Goal: Contribute content

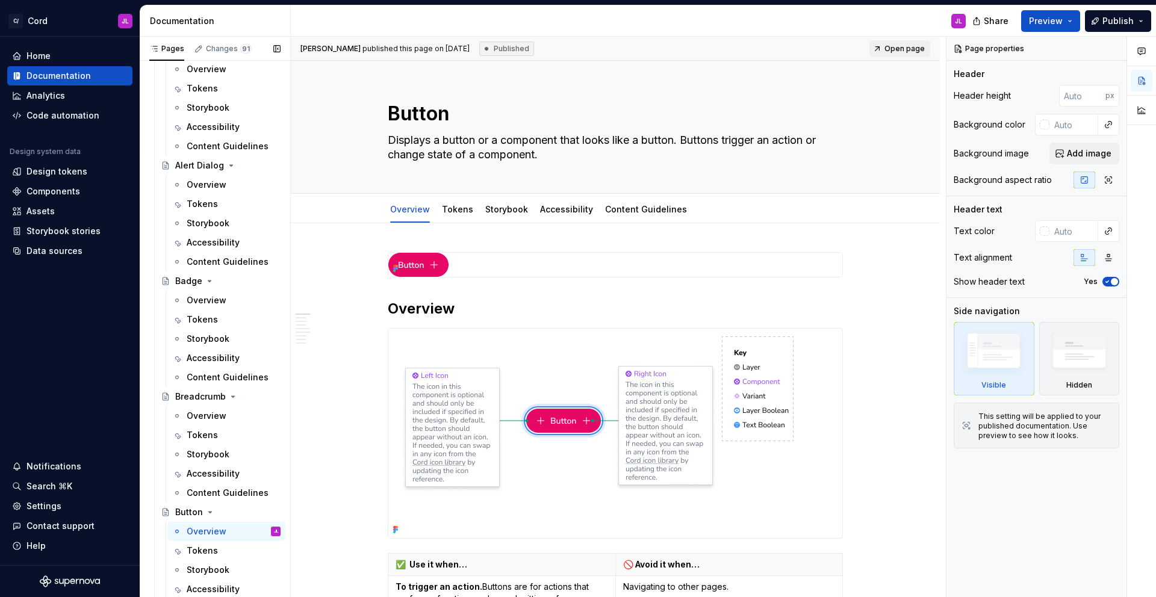
scroll to position [1059, 0]
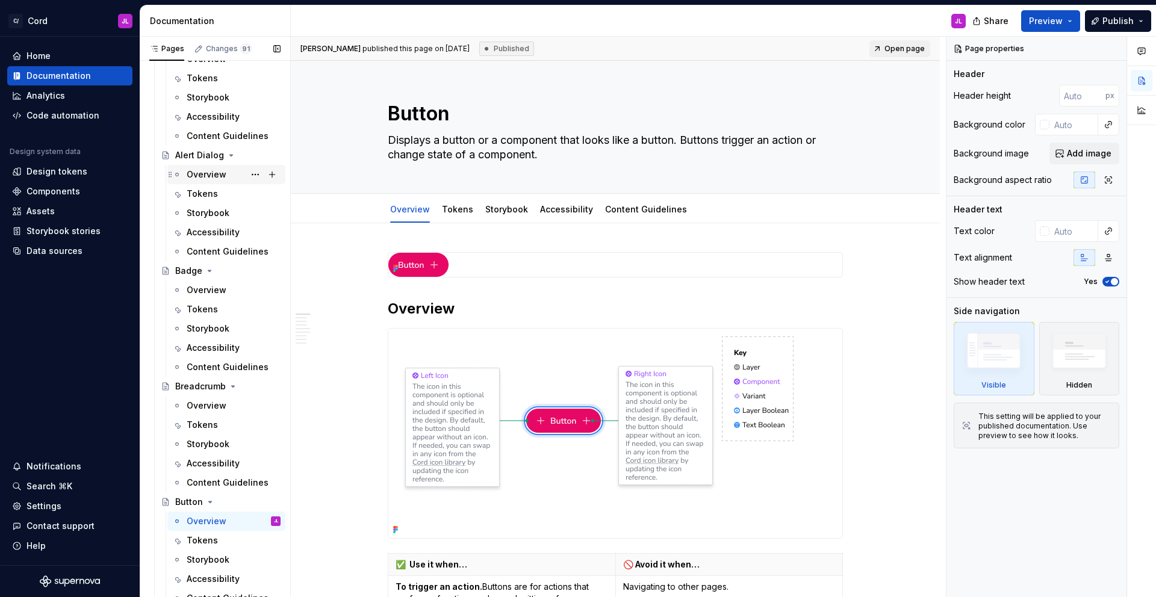
click at [206, 173] on div "Overview" at bounding box center [207, 175] width 40 height 12
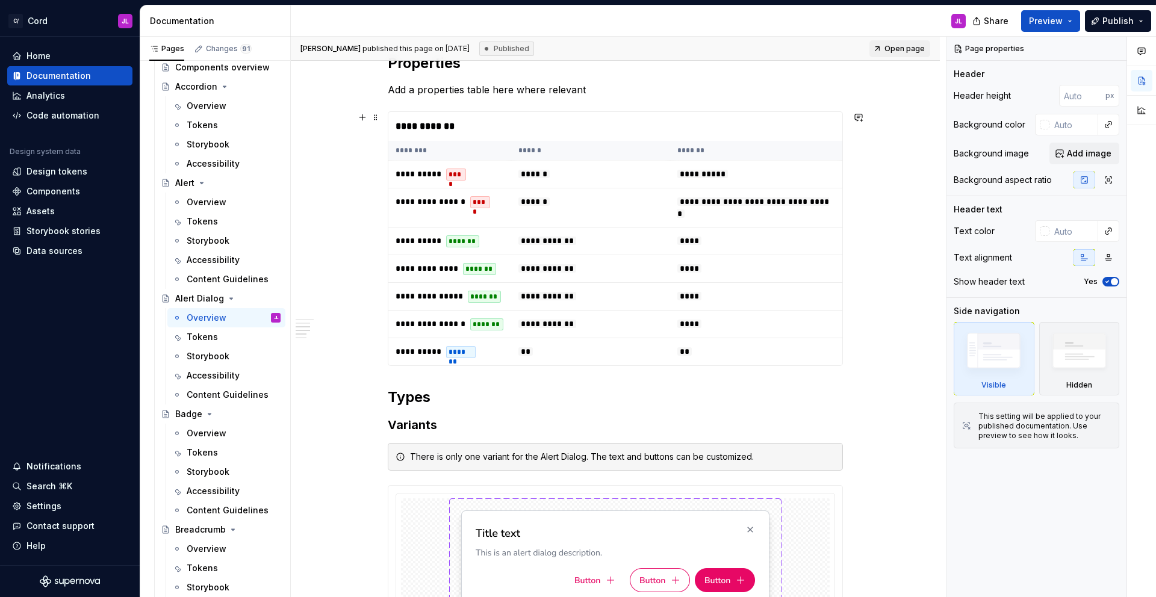
scroll to position [1124, 0]
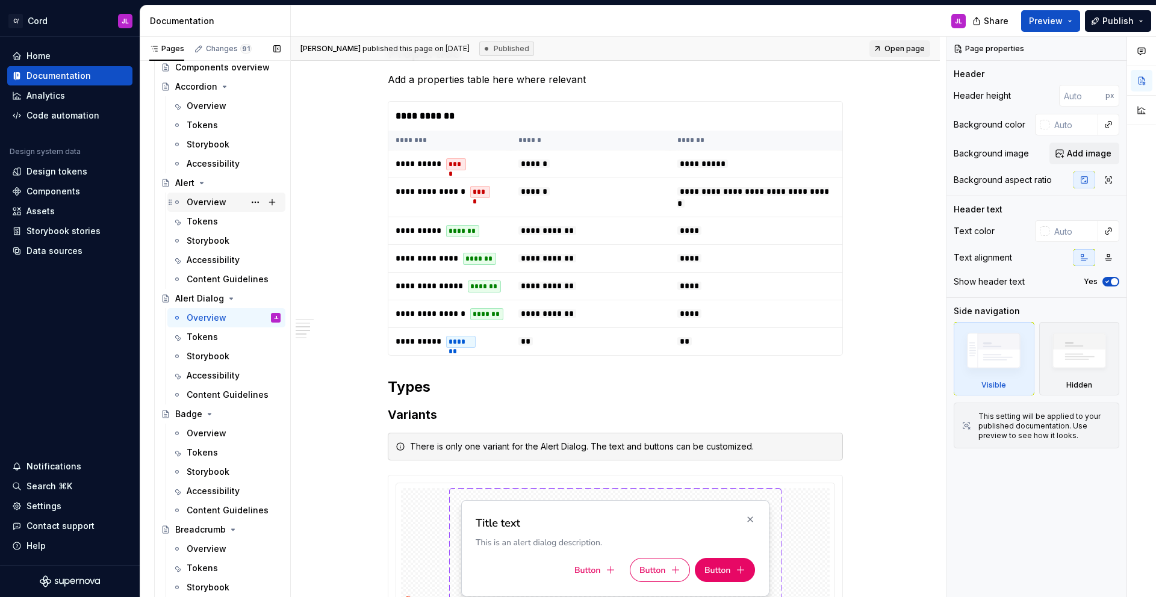
click at [220, 208] on div "Overview" at bounding box center [234, 202] width 94 height 17
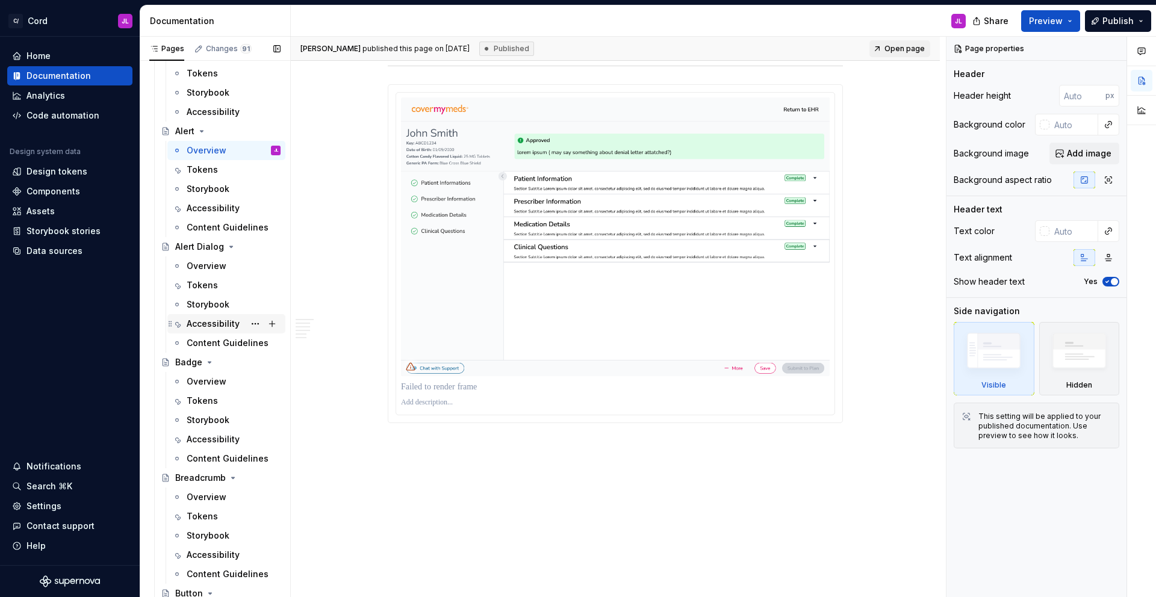
scroll to position [975, 0]
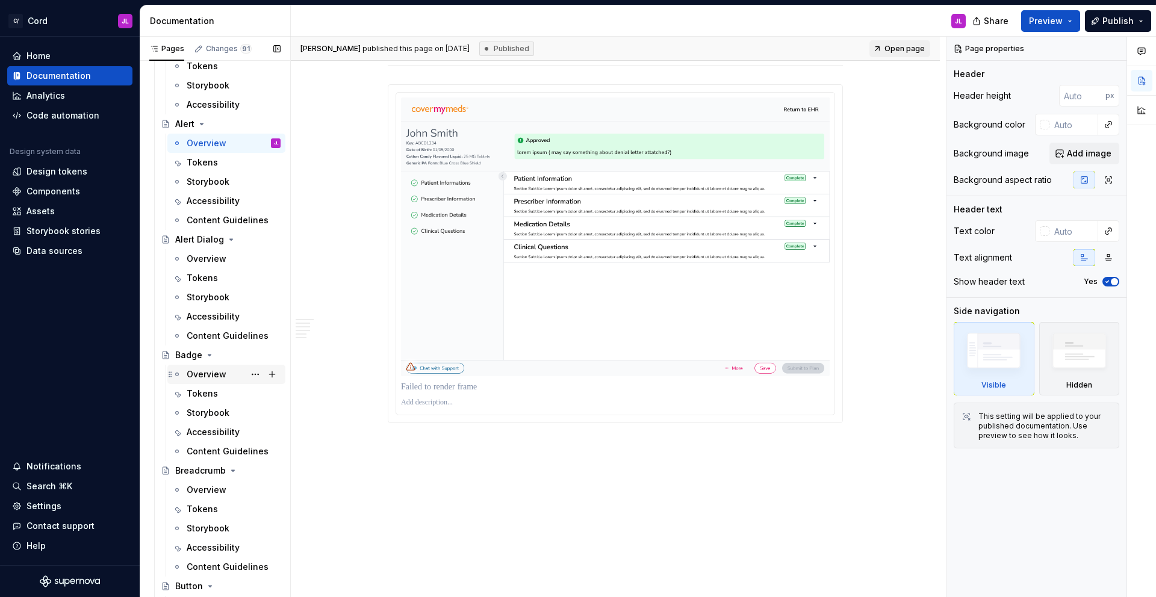
click at [203, 370] on div "Overview" at bounding box center [207, 375] width 40 height 12
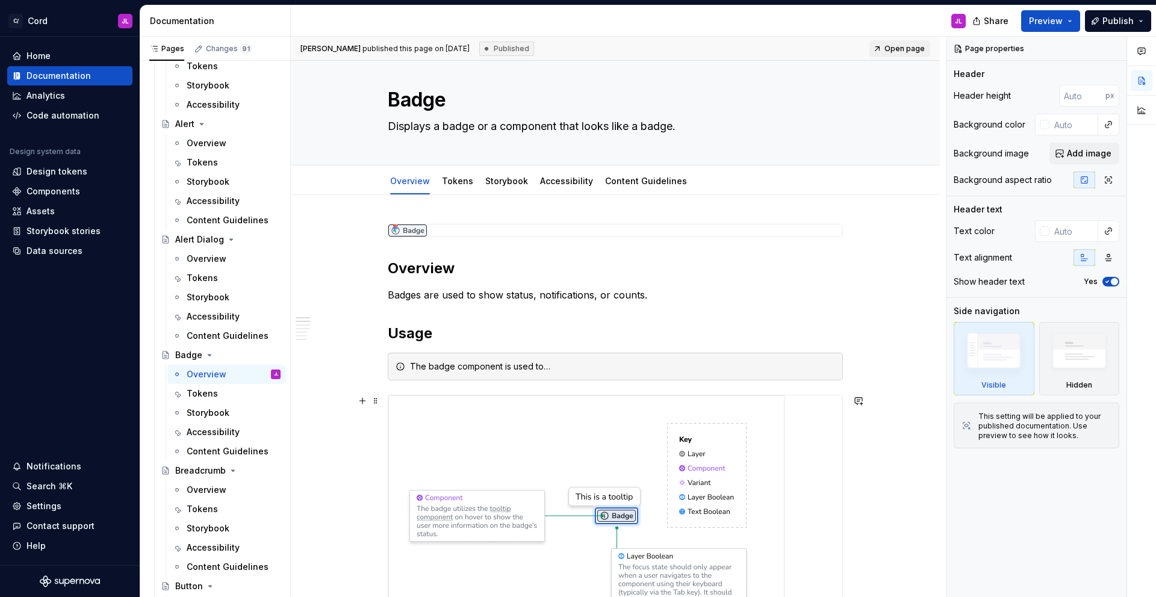
scroll to position [15, 0]
click at [208, 259] on div "Overview" at bounding box center [207, 259] width 40 height 12
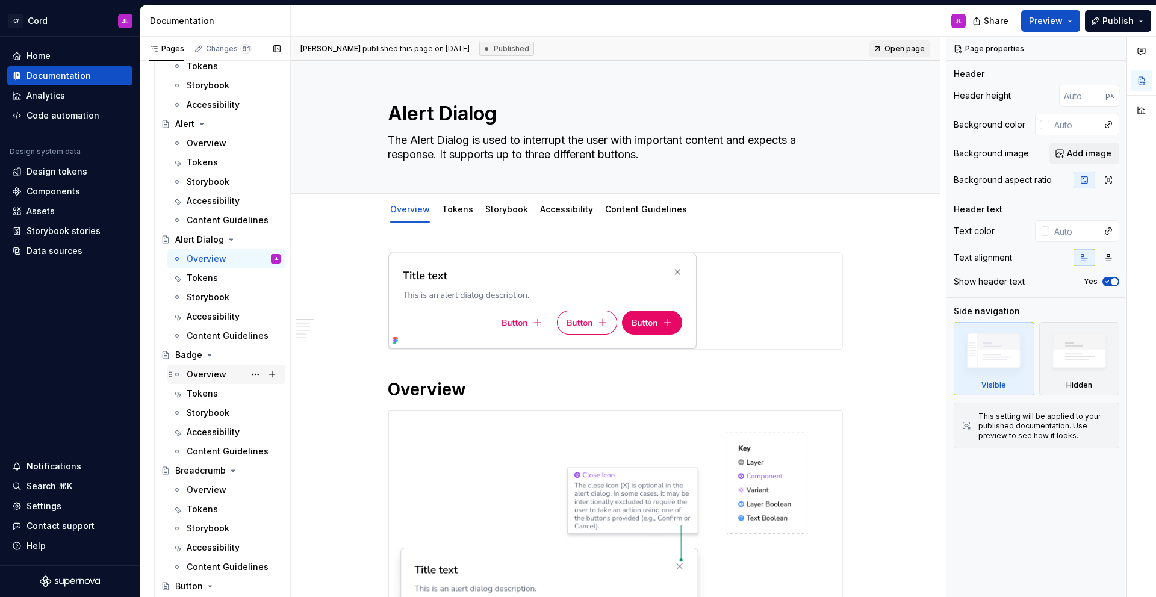
click at [215, 377] on div "Overview" at bounding box center [207, 375] width 40 height 12
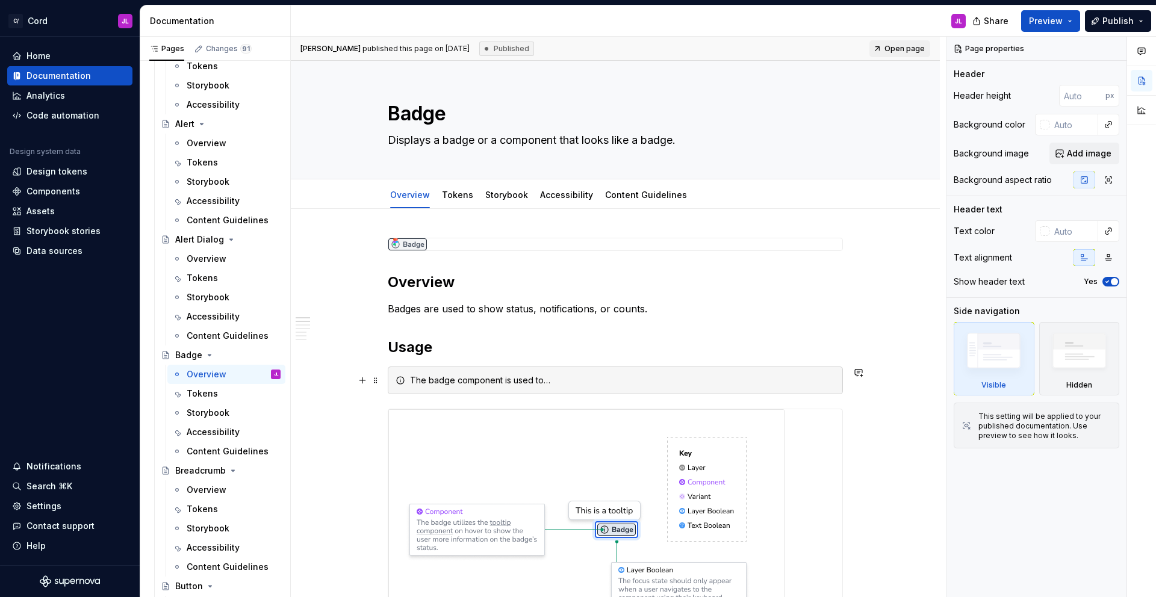
click at [649, 379] on div "The badge component is used to…" at bounding box center [622, 381] width 425 height 12
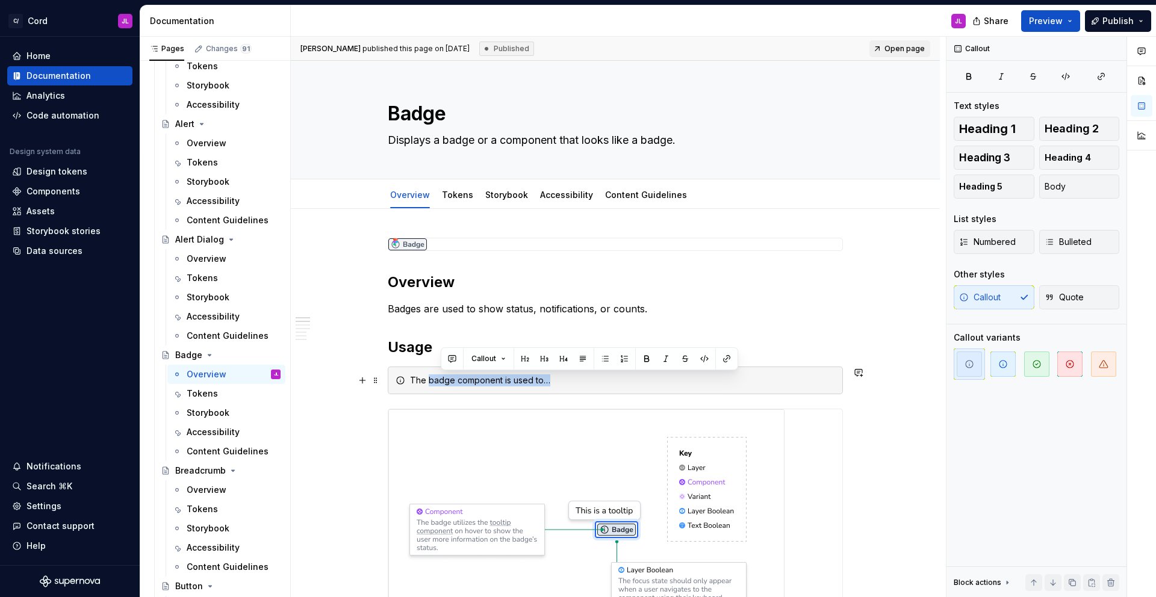
drag, startPoint x: 604, startPoint y: 381, endPoint x: 433, endPoint y: 375, distance: 171.1
click at [433, 375] on div "The badge component is used to…" at bounding box center [622, 381] width 425 height 12
click at [378, 380] on span at bounding box center [376, 380] width 10 height 17
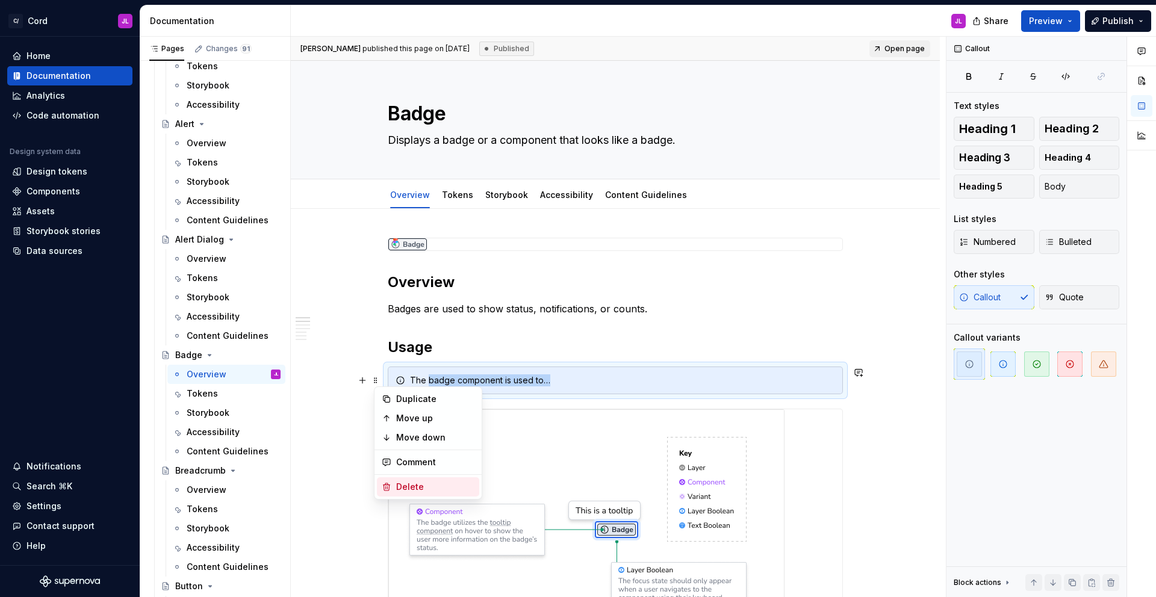
click at [408, 485] on div "Delete" at bounding box center [435, 487] width 78 height 12
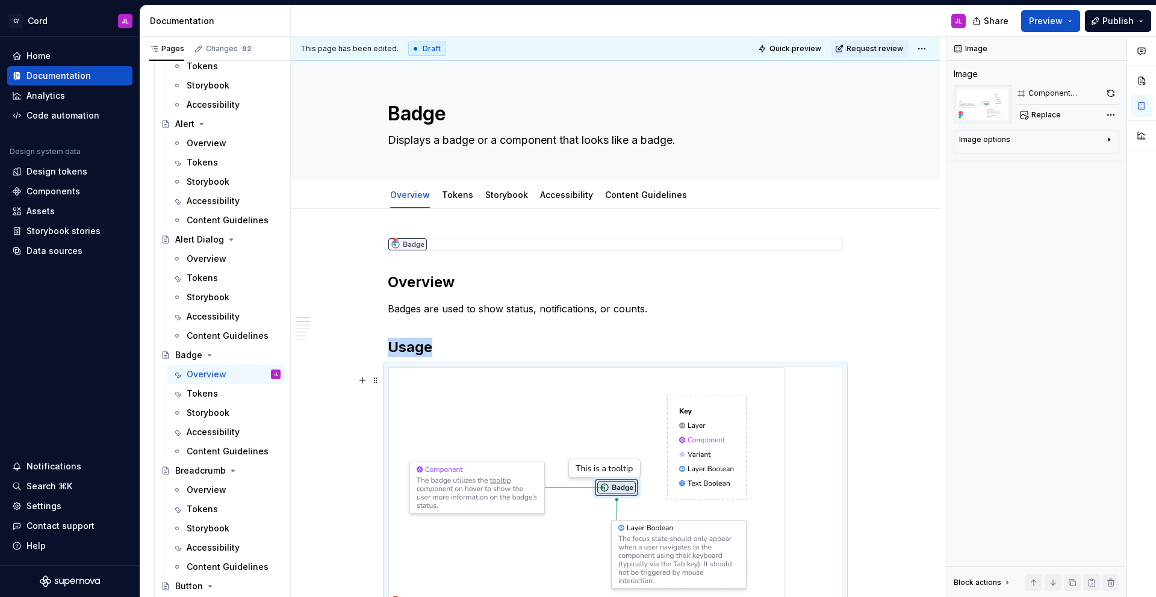
scroll to position [11, 0]
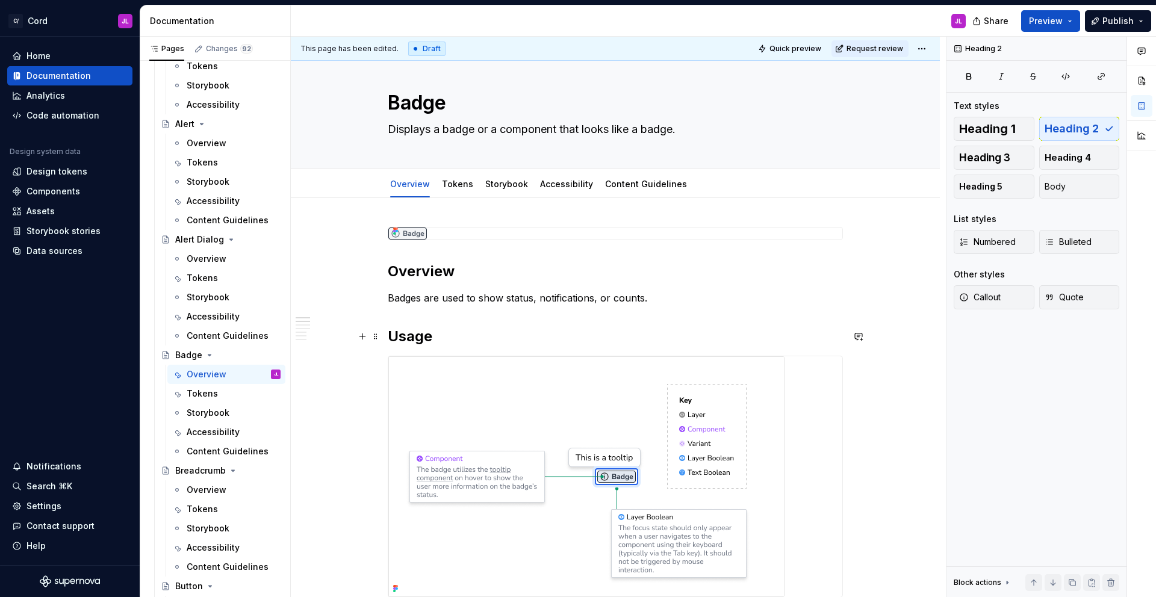
click at [418, 340] on h2 "Usage" at bounding box center [615, 336] width 455 height 19
click at [378, 340] on span at bounding box center [376, 336] width 10 height 17
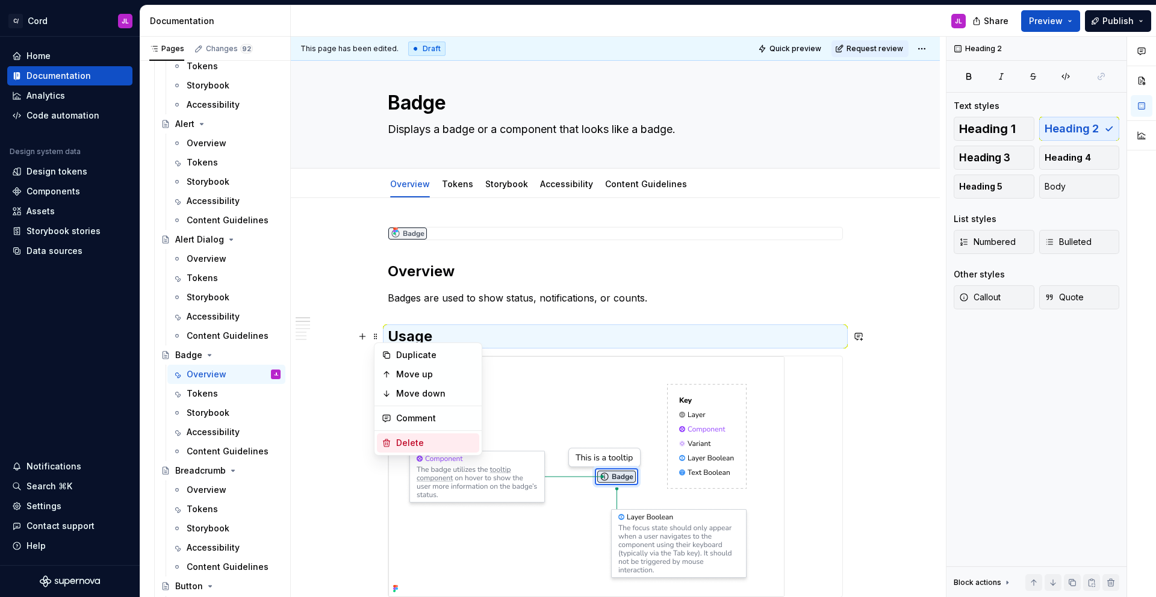
click at [397, 441] on div "Delete" at bounding box center [435, 443] width 78 height 12
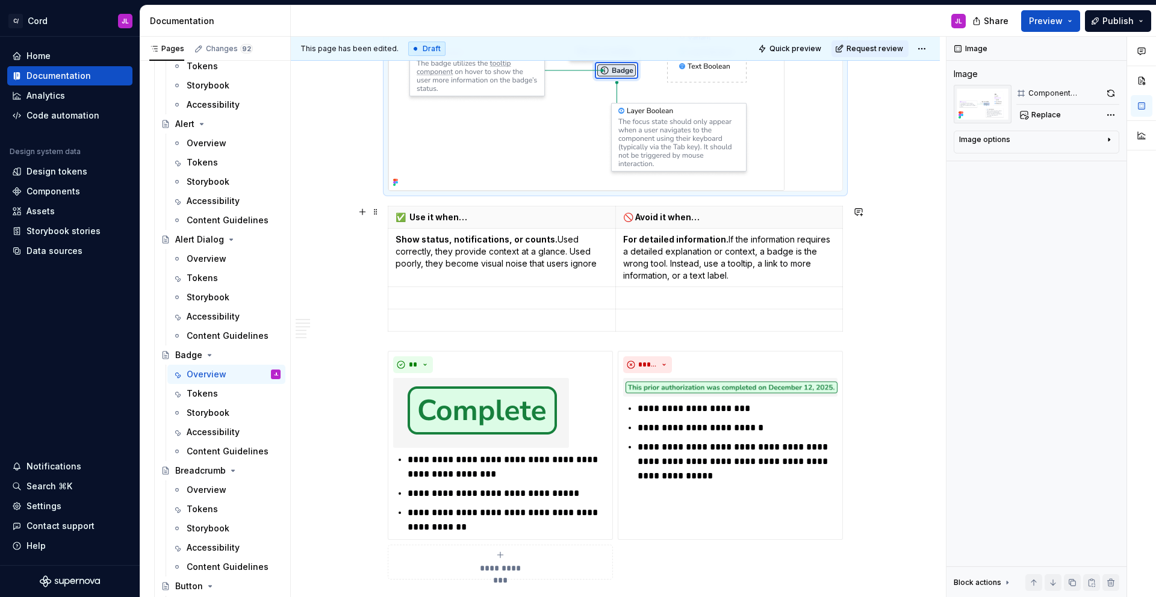
scroll to position [385, 0]
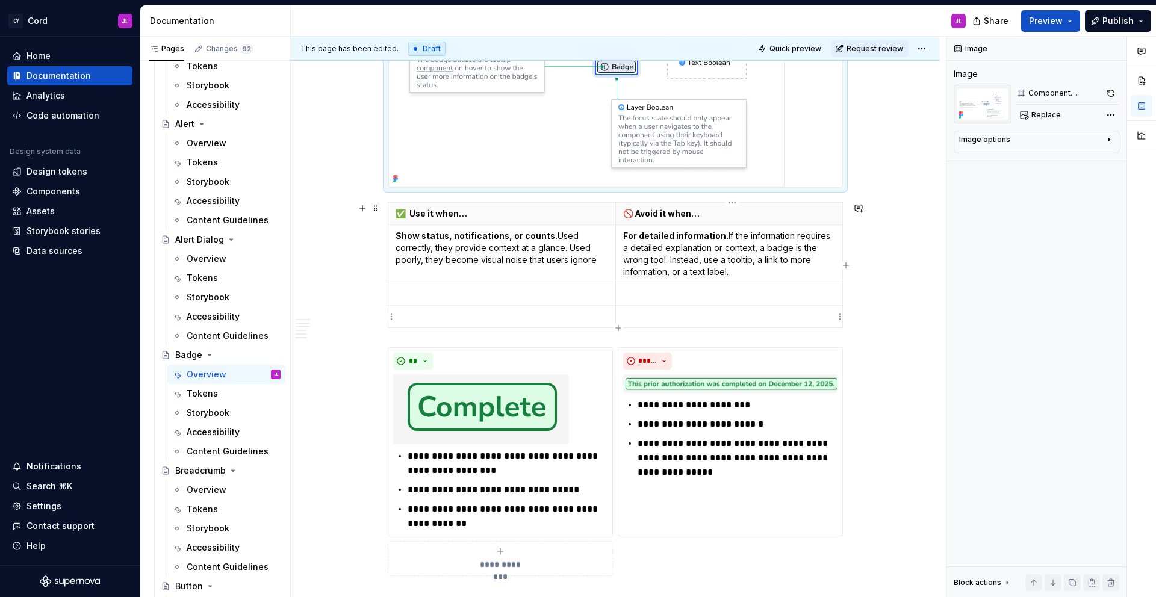
click at [654, 320] on p at bounding box center [729, 317] width 213 height 12
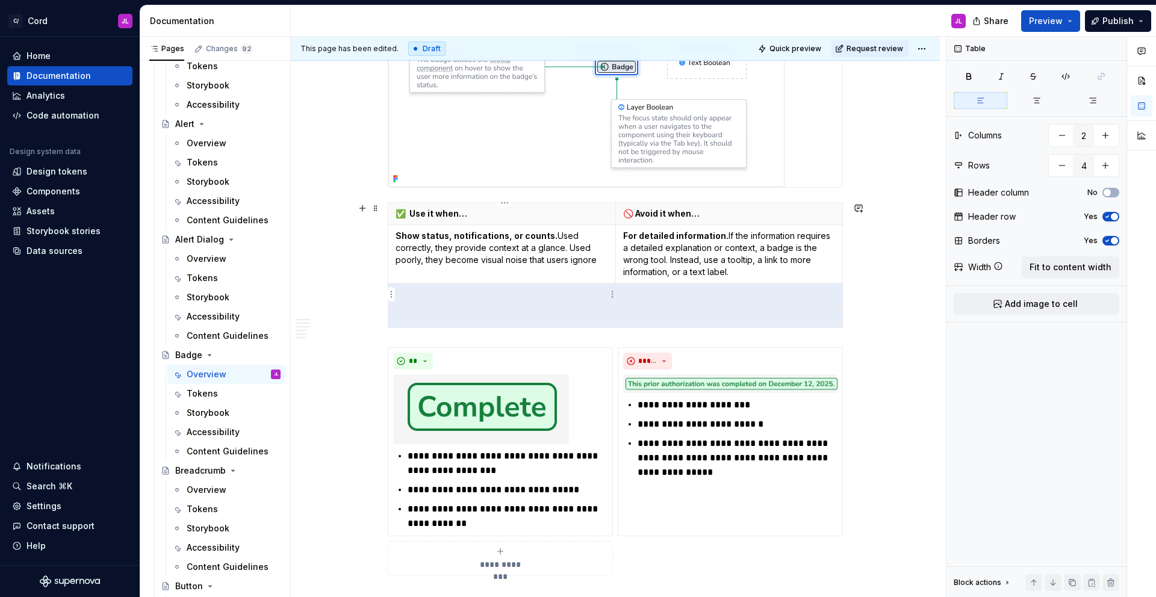
drag, startPoint x: 630, startPoint y: 320, endPoint x: 564, endPoint y: 297, distance: 70.5
click at [564, 297] on tbody "✅ Use it when… 🚫 Avoid it when… Show status, notifications, or counts. Used cor…" at bounding box center [615, 265] width 455 height 125
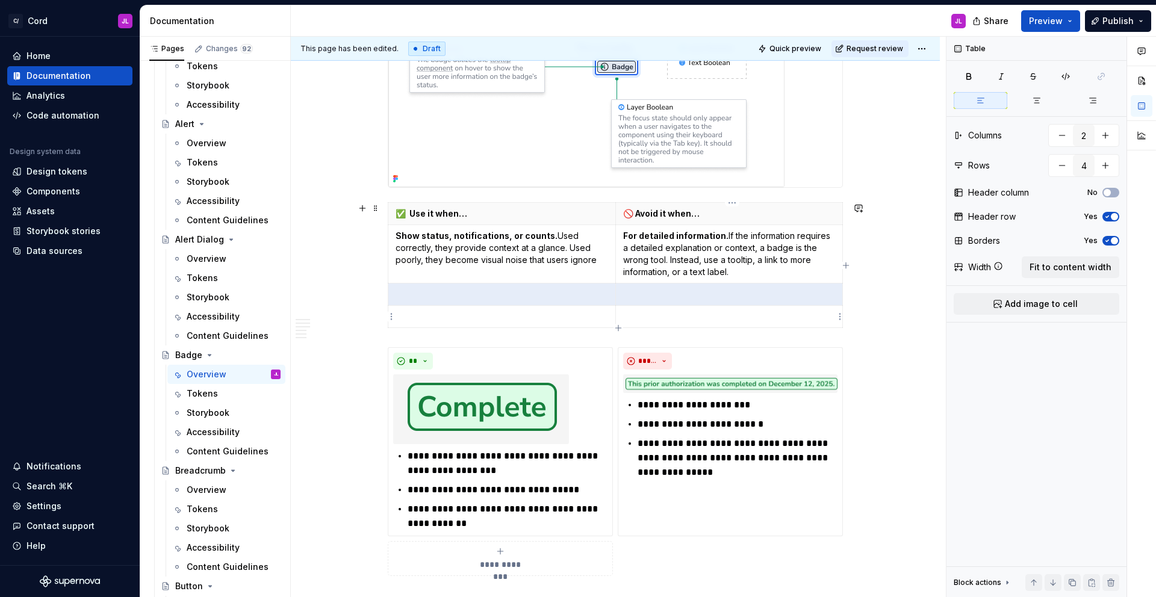
click at [662, 322] on p at bounding box center [729, 317] width 213 height 12
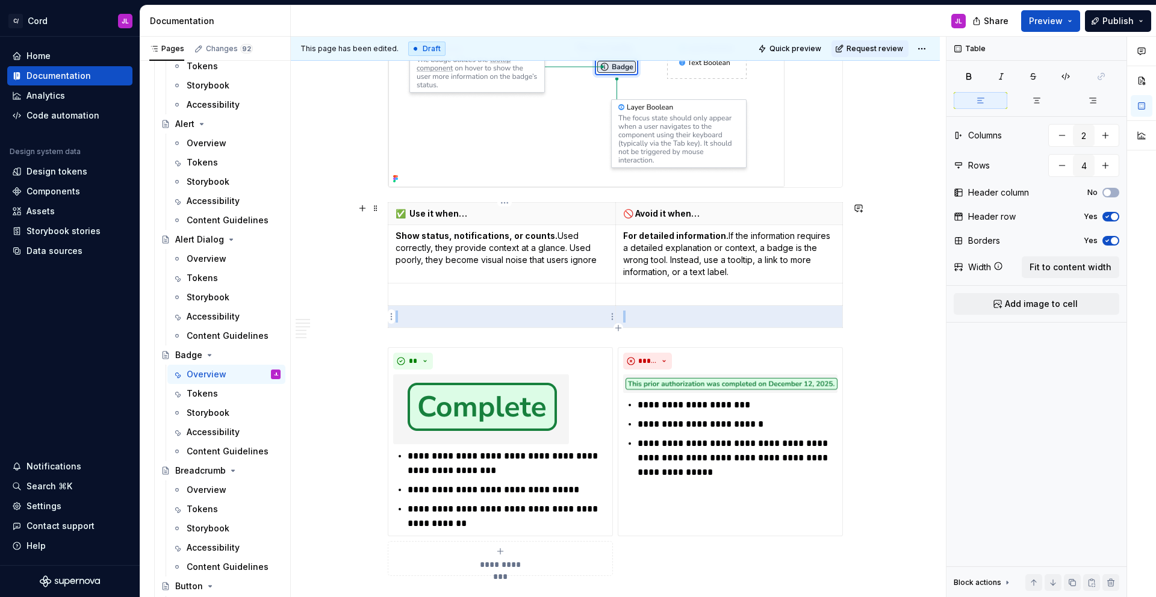
drag, startPoint x: 647, startPoint y: 315, endPoint x: 553, endPoint y: 318, distance: 94.6
click at [553, 318] on tr at bounding box center [615, 317] width 455 height 22
click at [390, 317] on html "C/ Cord JL Home Documentation Analytics Code automation Design system data Desi…" at bounding box center [578, 298] width 1156 height 597
click at [425, 418] on div "Delete row" at bounding box center [449, 421] width 78 height 12
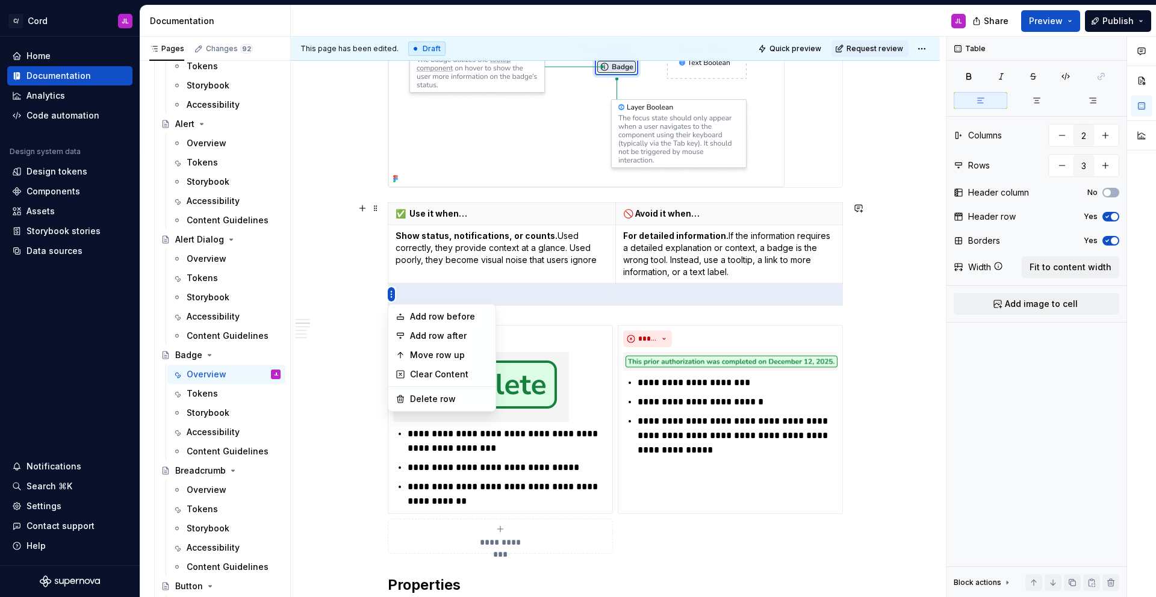
click at [390, 295] on html "C/ Cord JL Home Documentation Analytics Code automation Design system data Desi…" at bounding box center [578, 298] width 1156 height 597
click at [425, 399] on div "Delete row" at bounding box center [449, 399] width 78 height 12
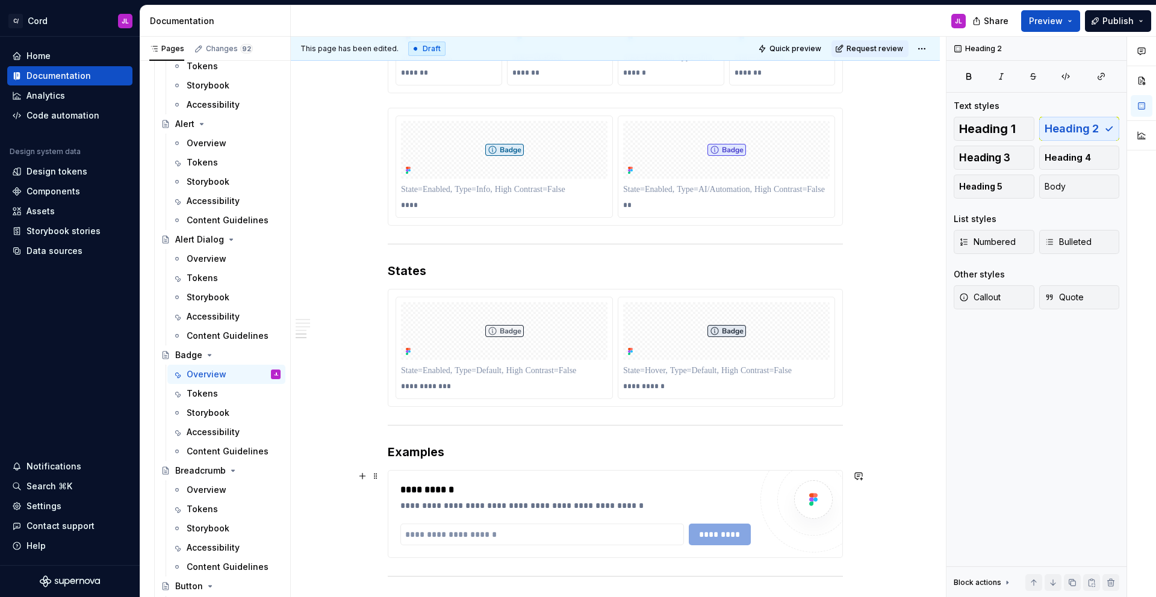
scroll to position [1534, 0]
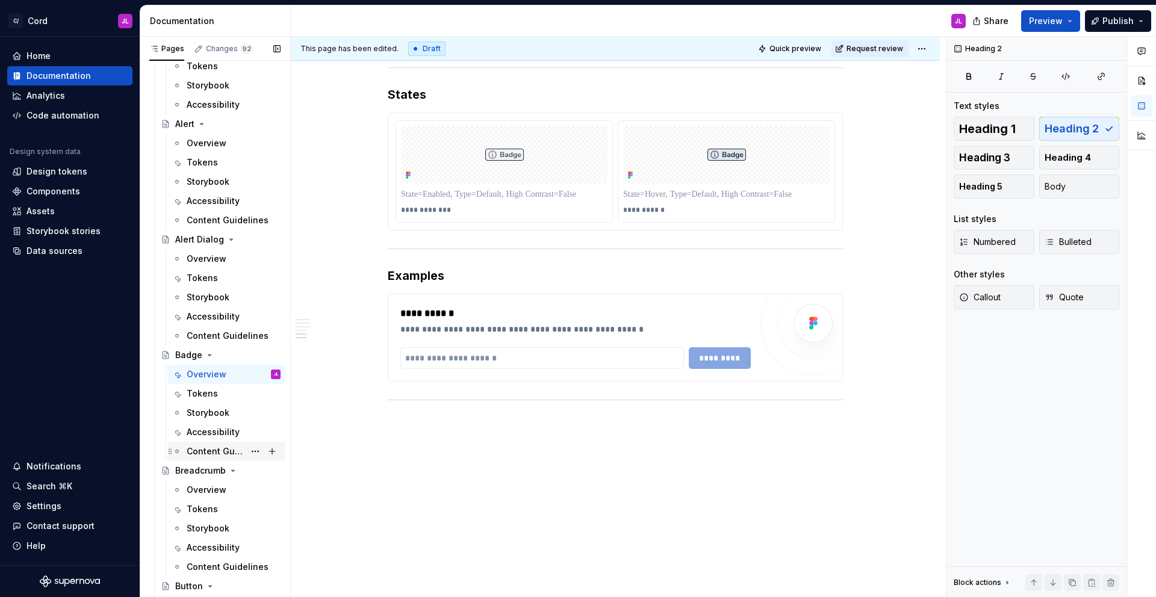
click at [198, 453] on div "Content Guidelines" at bounding box center [216, 452] width 58 height 12
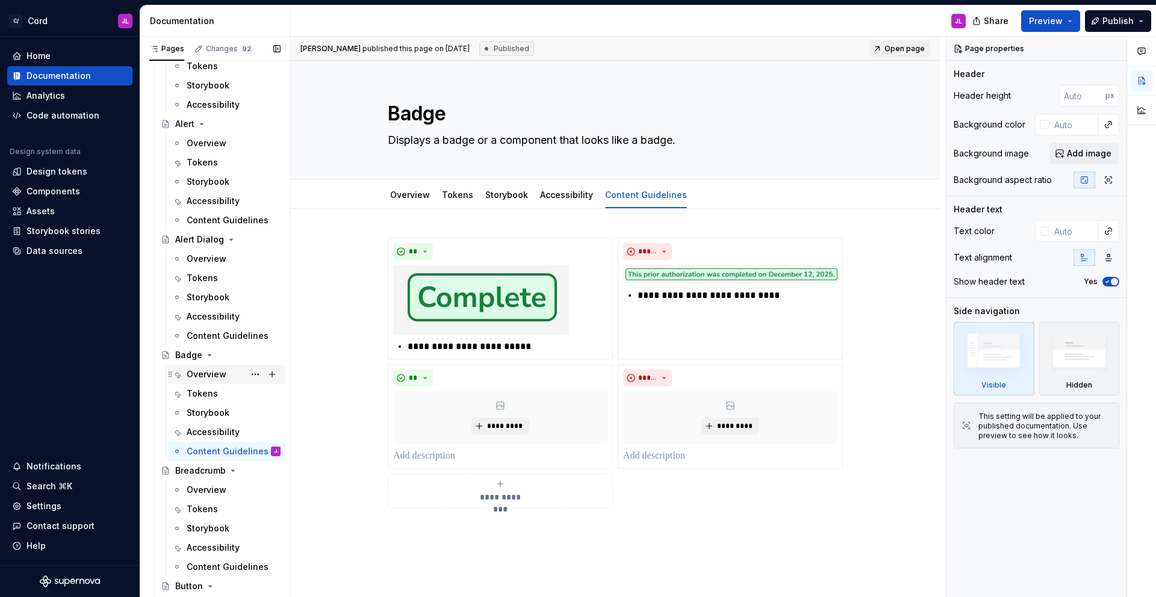
click at [212, 376] on div "Overview" at bounding box center [207, 375] width 40 height 12
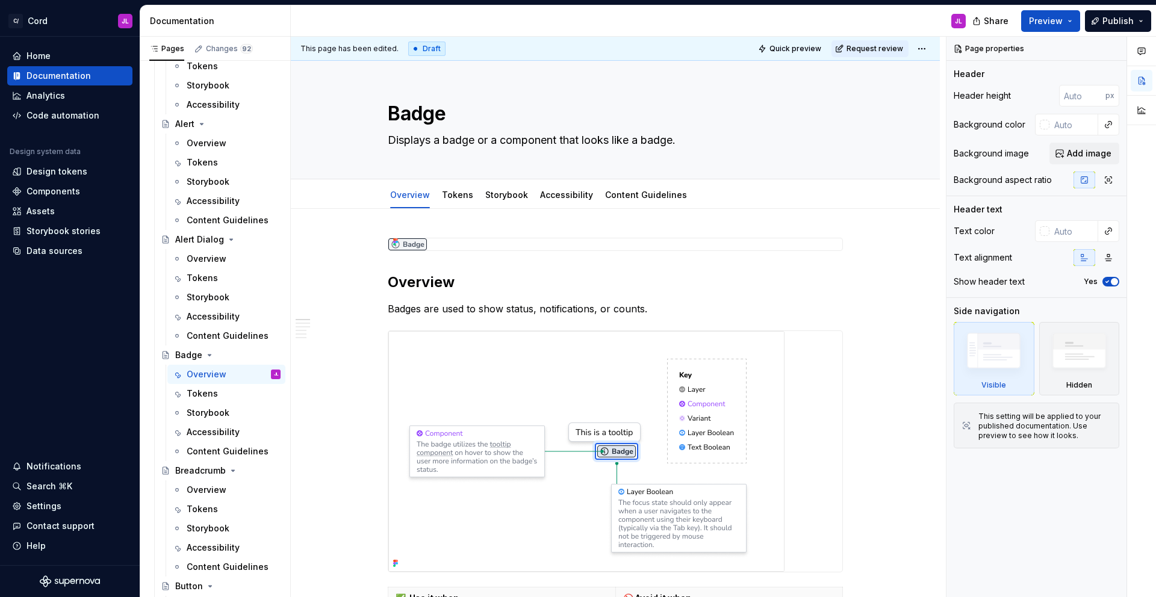
type textarea "*"
